Goal: Obtain resource: Download file/media

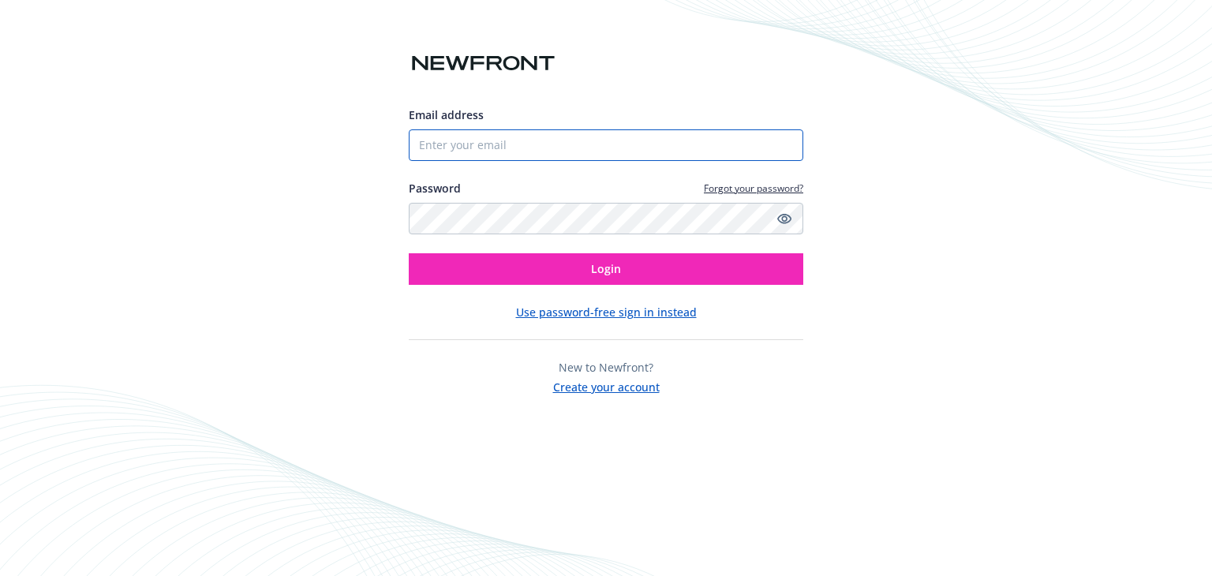
click at [459, 146] on input "Email address" at bounding box center [606, 145] width 395 height 32
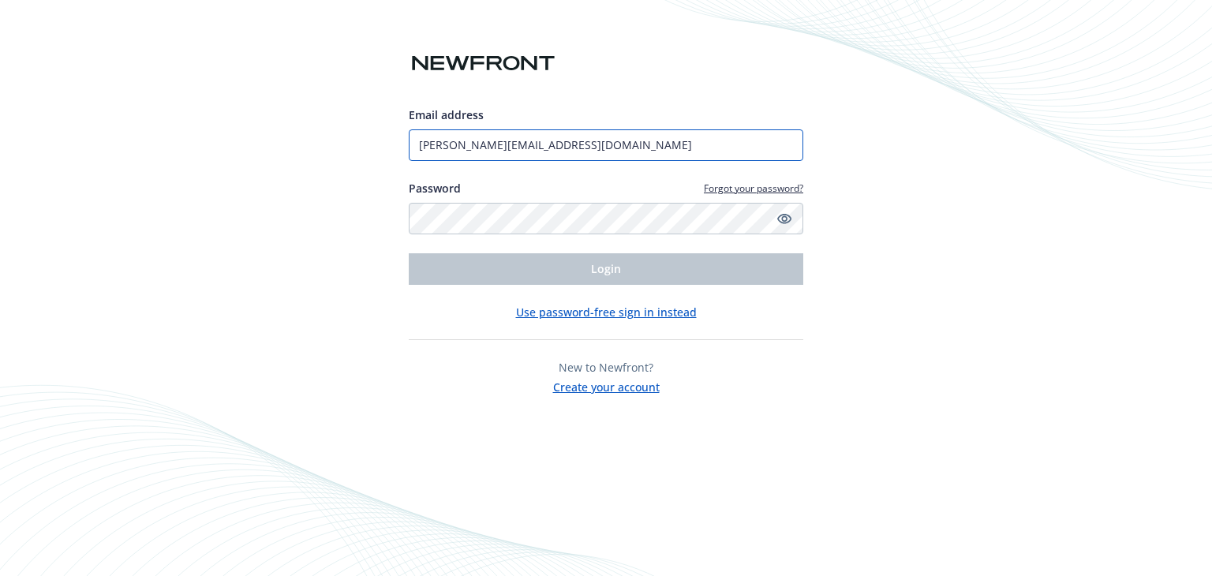
paste input "sumeet"
type input "[PERSON_NAME][EMAIL_ADDRESS][DOMAIN_NAME]"
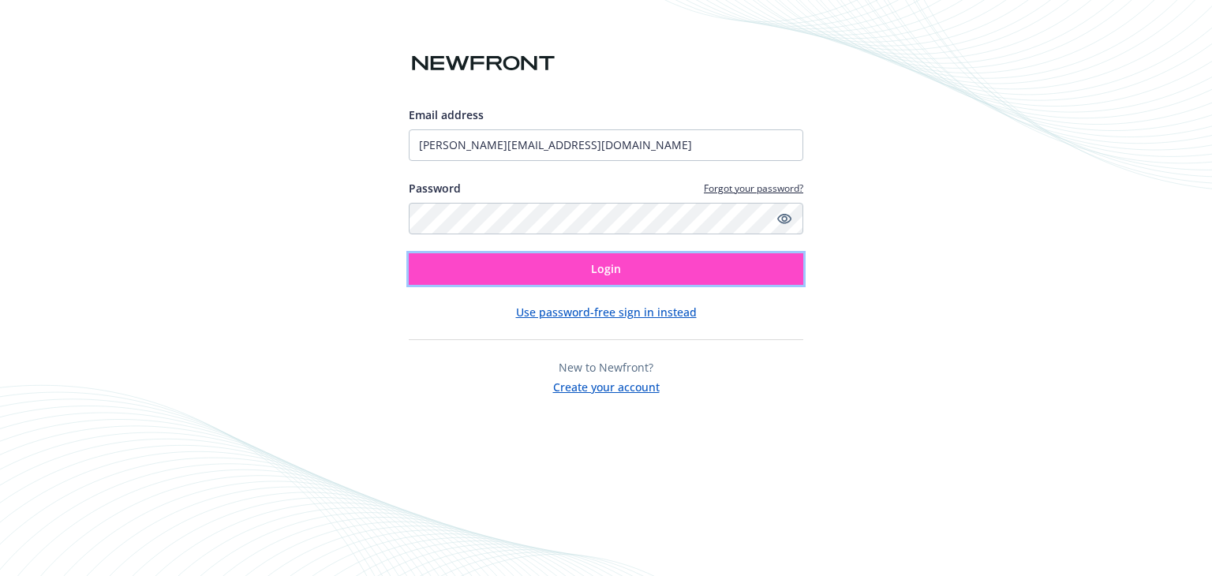
click at [512, 262] on button "Login" at bounding box center [606, 269] width 395 height 32
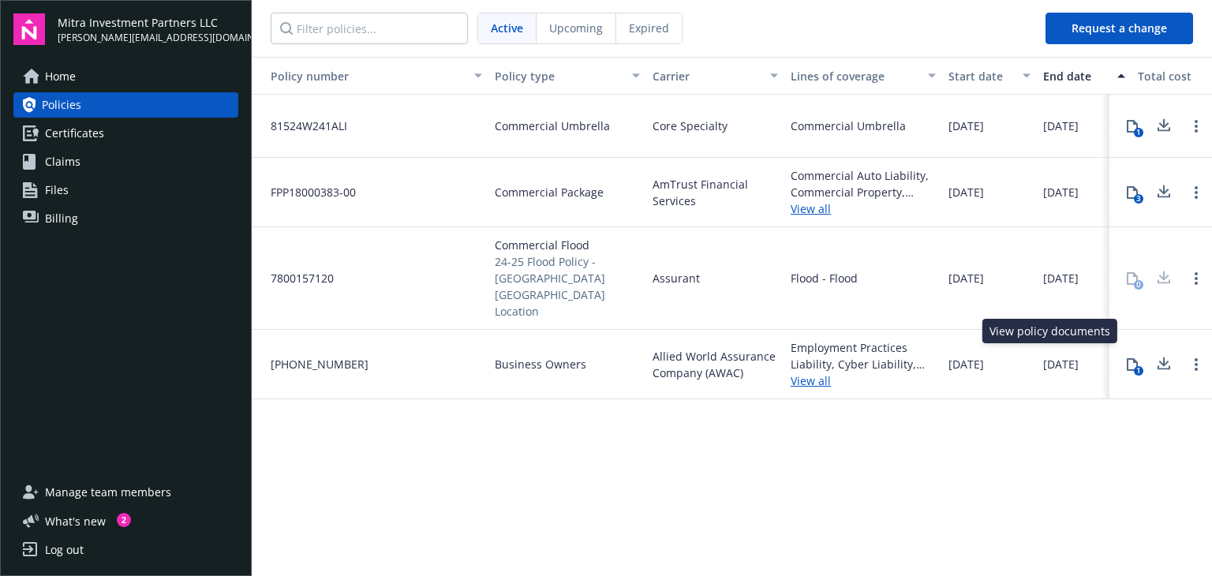
click at [1130, 349] on button "1" at bounding box center [1133, 365] width 32 height 32
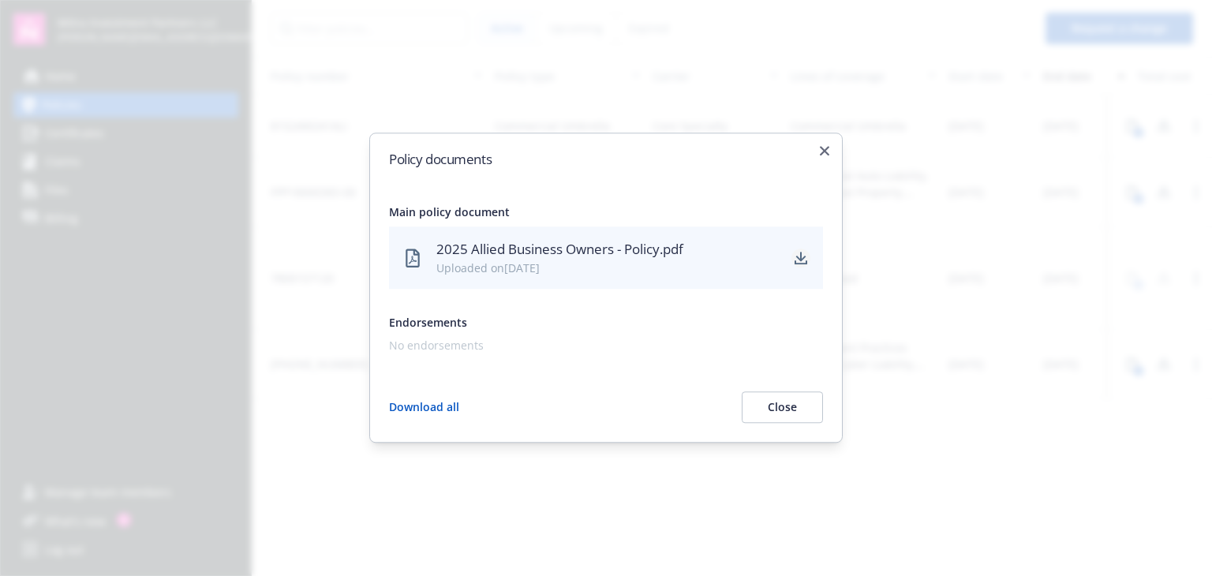
click at [804, 262] on icon "download" at bounding box center [801, 258] width 13 height 13
click at [793, 421] on button "Close" at bounding box center [782, 408] width 81 height 32
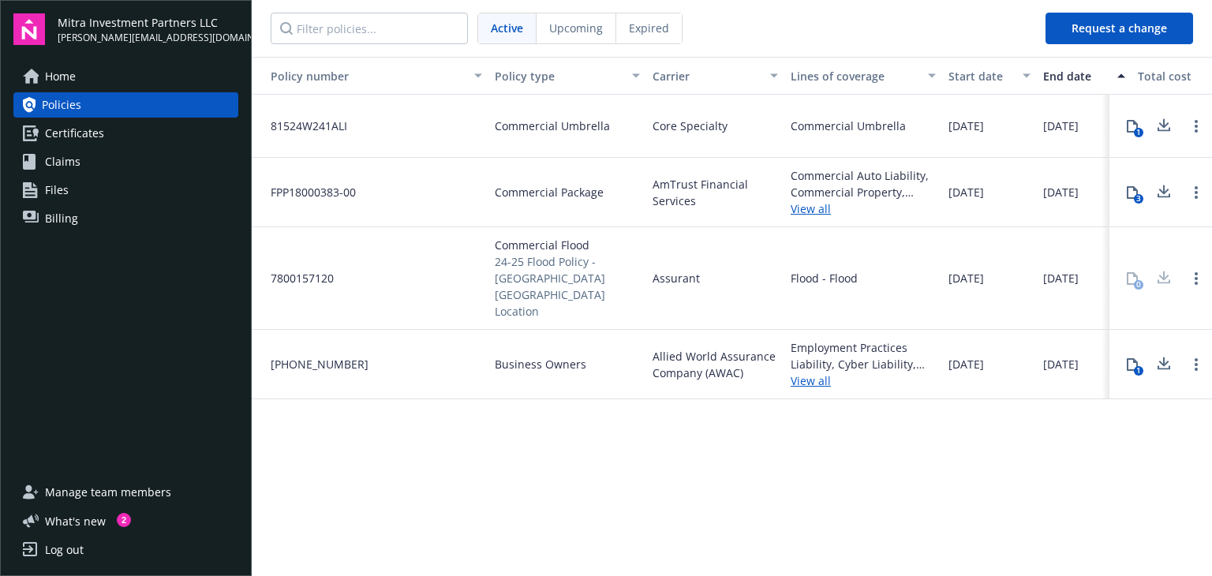
click at [92, 137] on span "Certificates" at bounding box center [74, 133] width 59 height 25
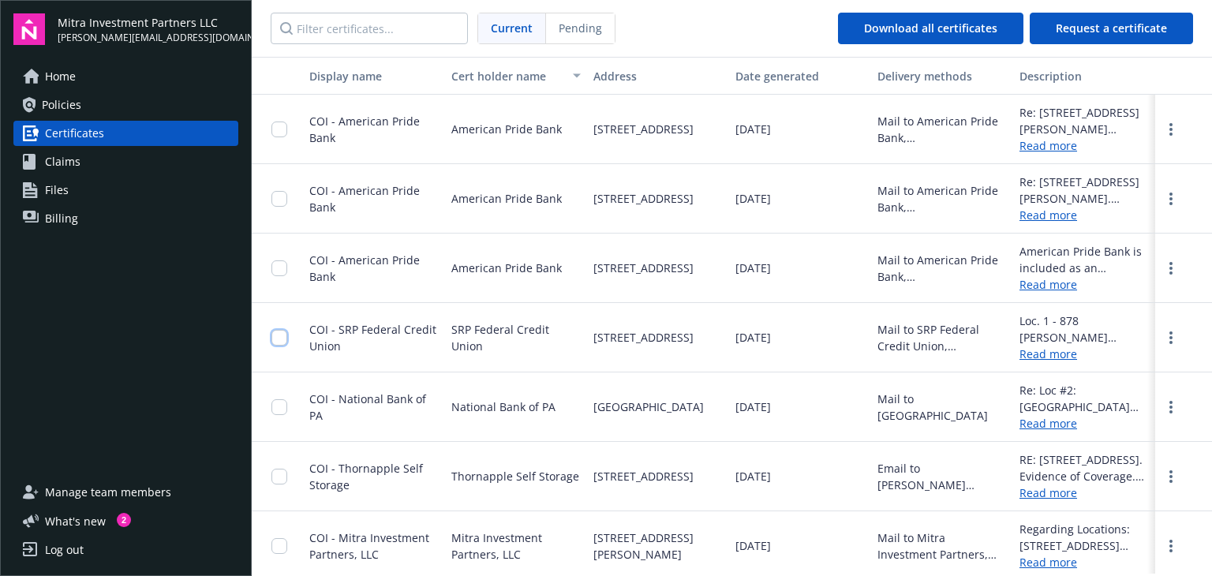
click at [274, 338] on input "checkbox" at bounding box center [280, 338] width 16 height 16
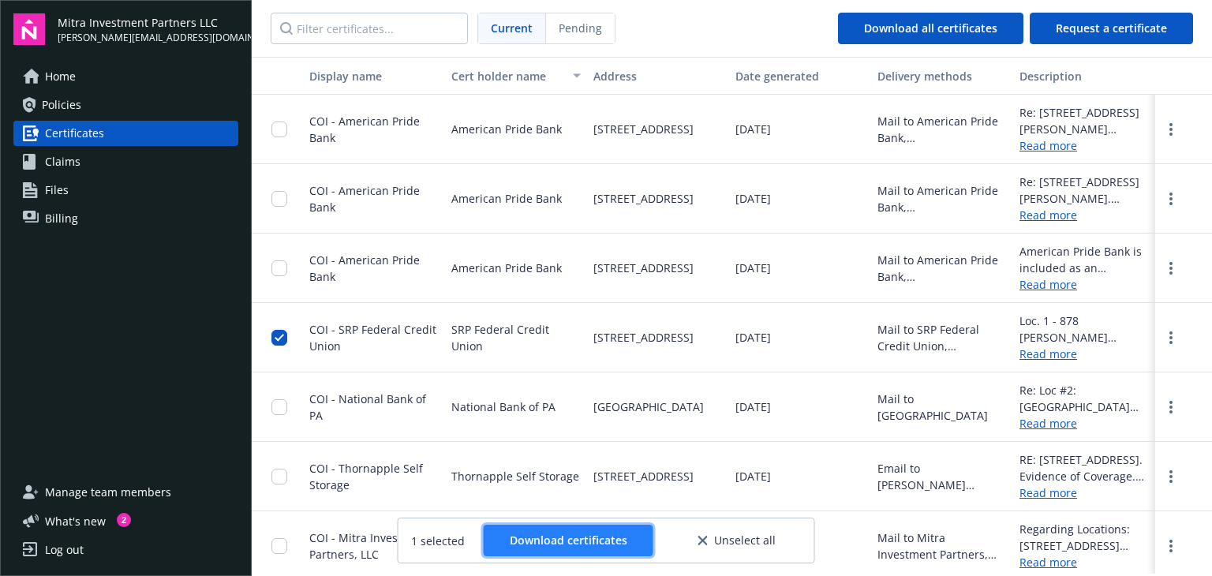
click at [598, 547] on span "Download certificates" at bounding box center [569, 540] width 118 height 15
click at [281, 335] on input "checkbox" at bounding box center [280, 338] width 16 height 16
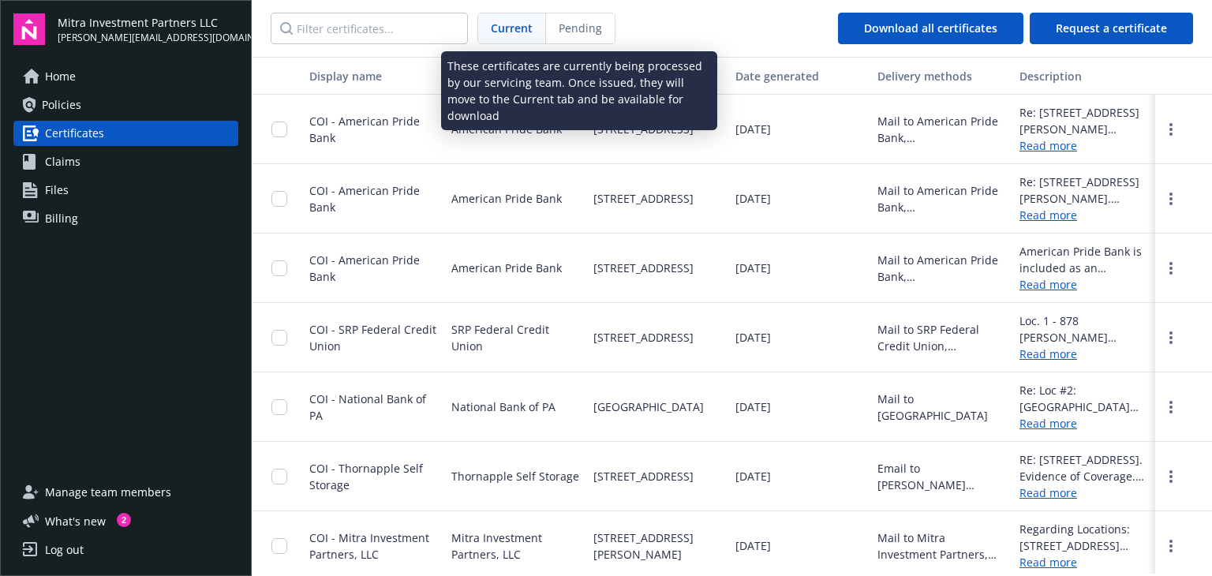
click at [585, 32] on span "Pending" at bounding box center [580, 28] width 43 height 17
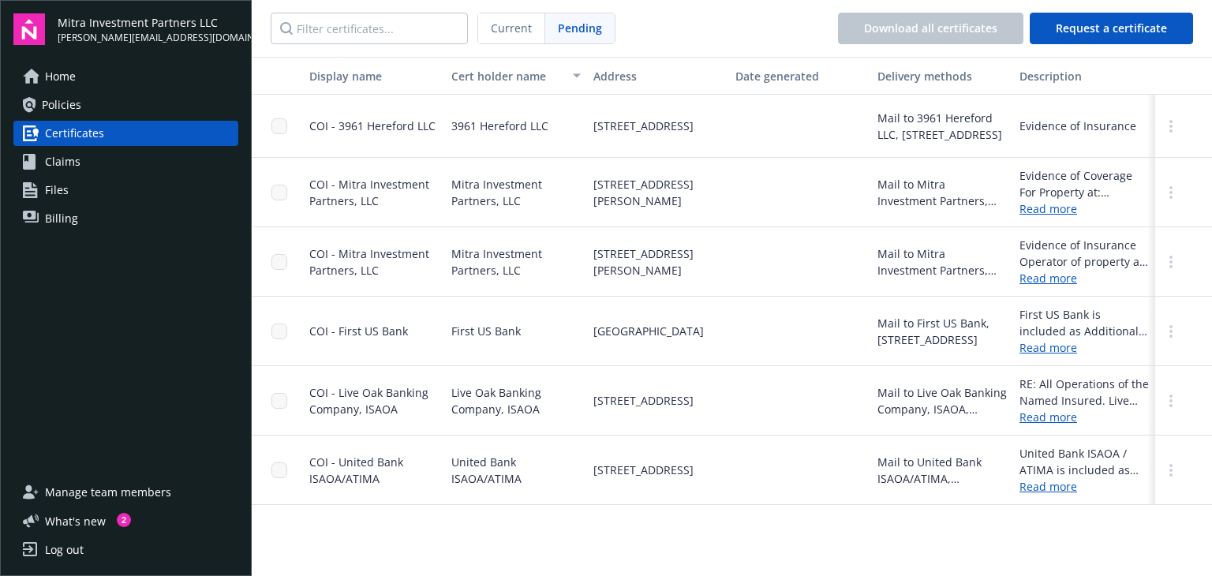
click at [88, 106] on link "Policies" at bounding box center [125, 104] width 225 height 25
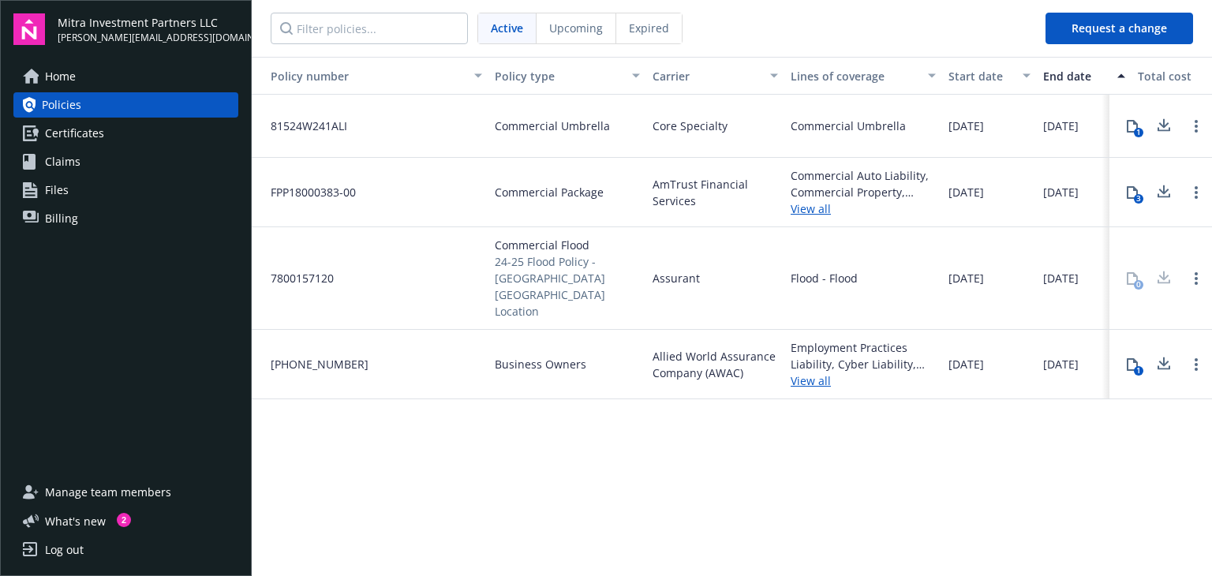
click at [89, 136] on span "Certificates" at bounding box center [74, 133] width 59 height 25
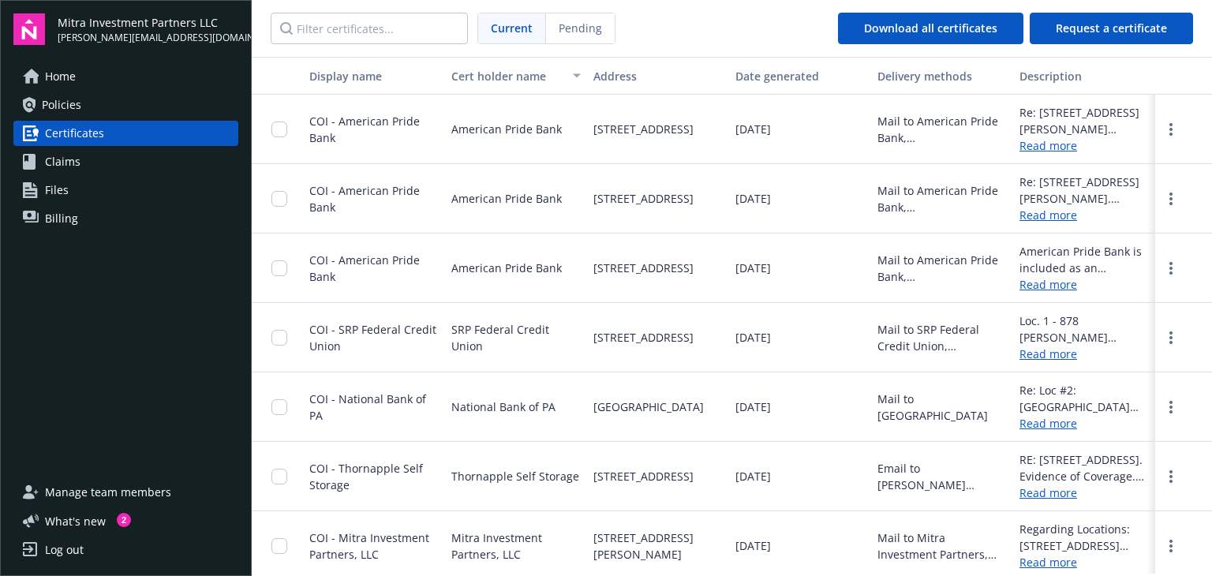
click at [124, 490] on span "Manage team members" at bounding box center [108, 492] width 126 height 25
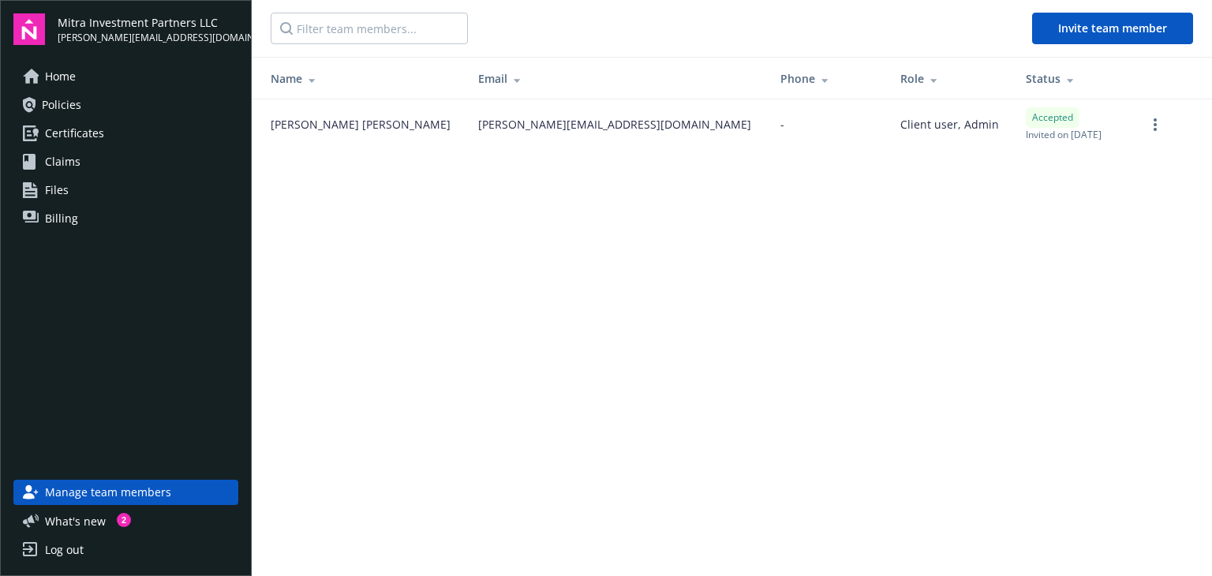
click at [84, 82] on link "Home" at bounding box center [125, 76] width 225 height 25
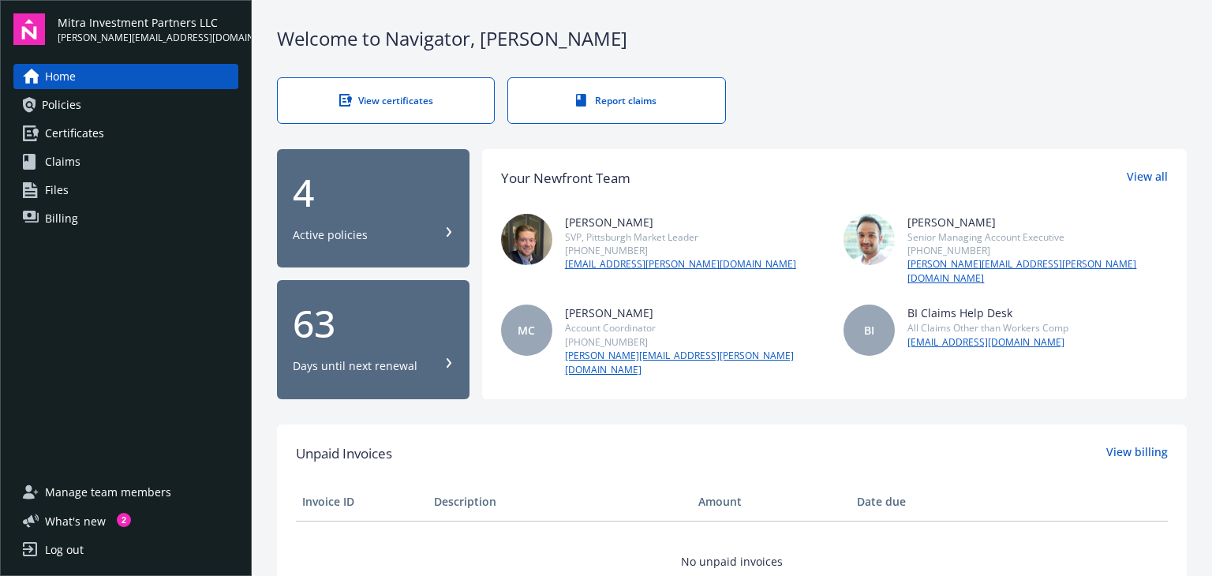
click at [365, 103] on div "View certificates" at bounding box center [385, 100] width 153 height 13
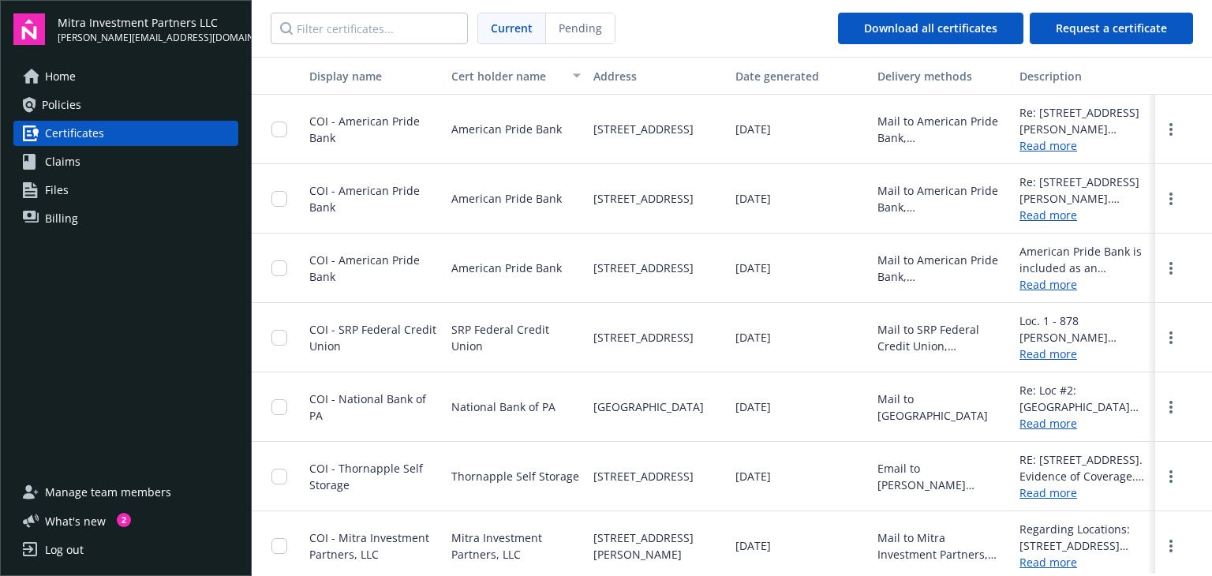
click at [365, 103] on div "COI - American Pride Bank" at bounding box center [374, 129] width 142 height 69
click at [87, 72] on link "Home" at bounding box center [125, 76] width 225 height 25
